Goal: Obtain resource: Obtain resource

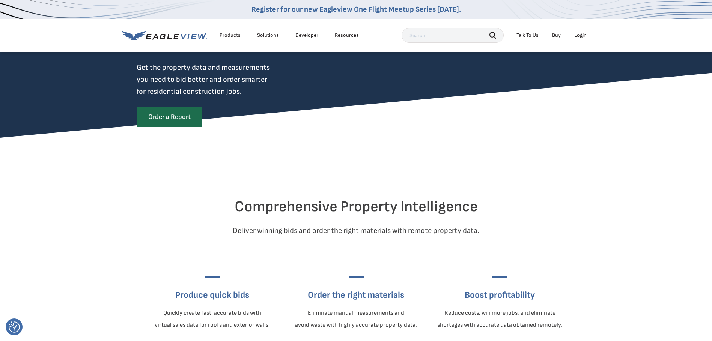
scroll to position [75, 0]
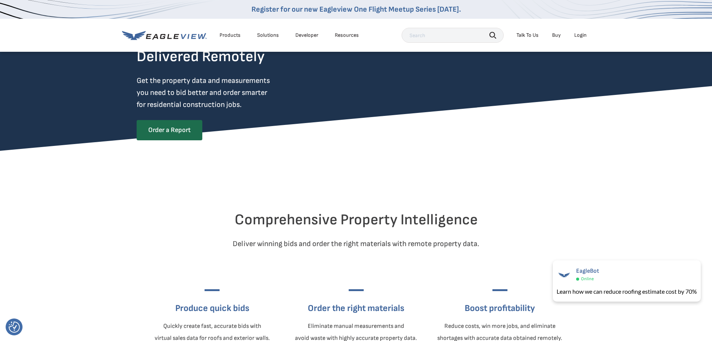
click at [269, 34] on div "Solutions" at bounding box center [268, 35] width 22 height 7
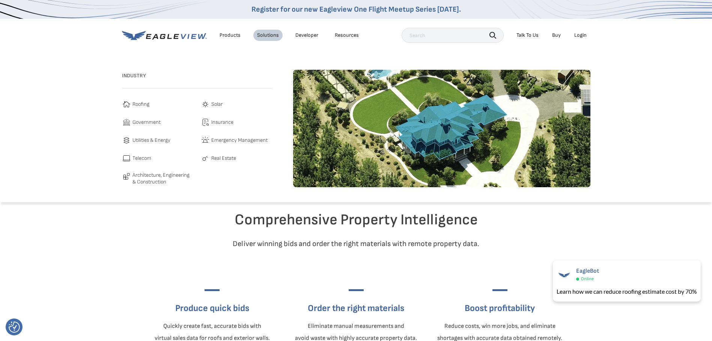
click at [143, 107] on span "Roofing" at bounding box center [141, 104] width 17 height 9
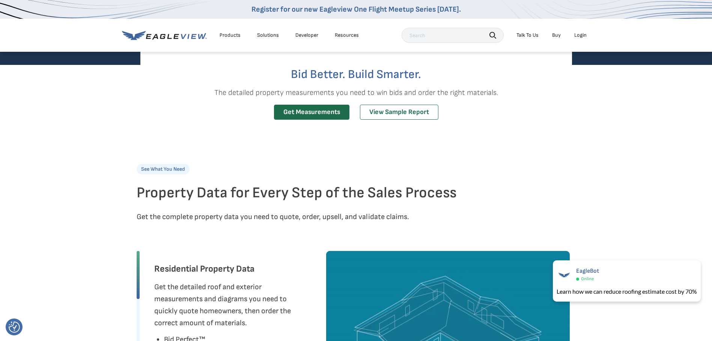
scroll to position [150, 0]
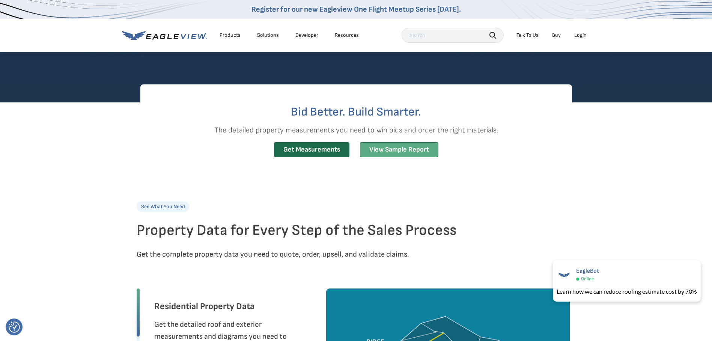
click at [430, 149] on link "View Sample Report" at bounding box center [399, 149] width 78 height 15
